Goal: Find specific page/section: Find specific page/section

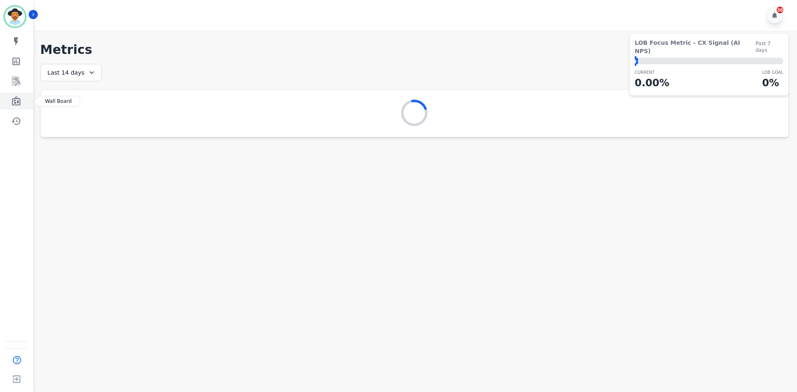
click at [19, 106] on icon "Sidebar" at bounding box center [16, 101] width 10 height 10
